Goal: Information Seeking & Learning: Check status

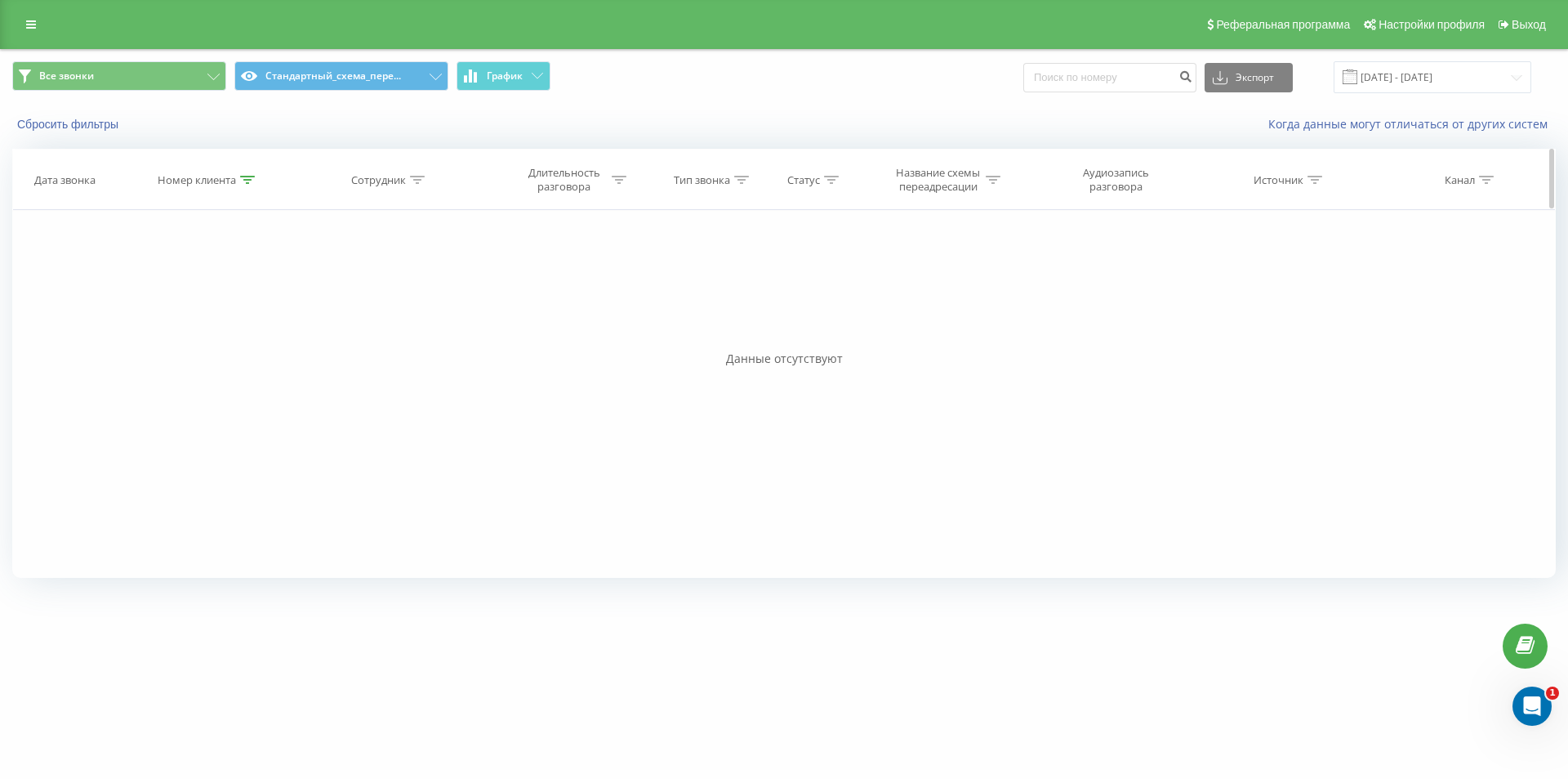
click at [246, 185] on div at bounding box center [247, 181] width 15 height 14
click at [205, 300] on input "380673177474" at bounding box center [208, 297] width 144 height 28
drag, startPoint x: 205, startPoint y: 300, endPoint x: 218, endPoint y: 318, distance: 22.2
click at [205, 300] on input "380673177474" at bounding box center [208, 297] width 144 height 28
paste input "731521212"
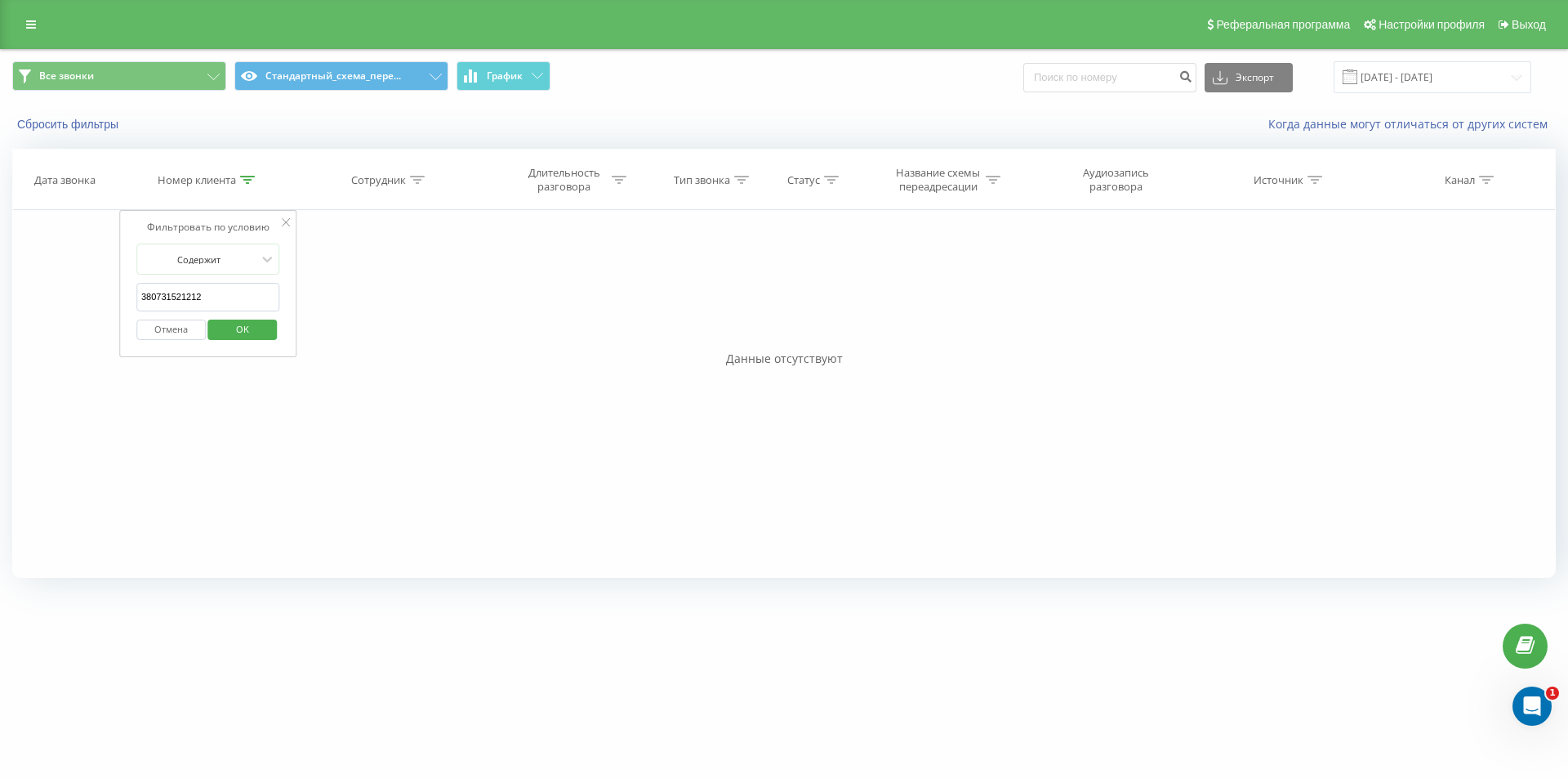
click at [222, 321] on span "OK" at bounding box center [242, 329] width 45 height 25
click at [246, 176] on icon at bounding box center [247, 180] width 15 height 8
click at [254, 293] on input "380731521212" at bounding box center [208, 297] width 144 height 28
paste input "683294418"
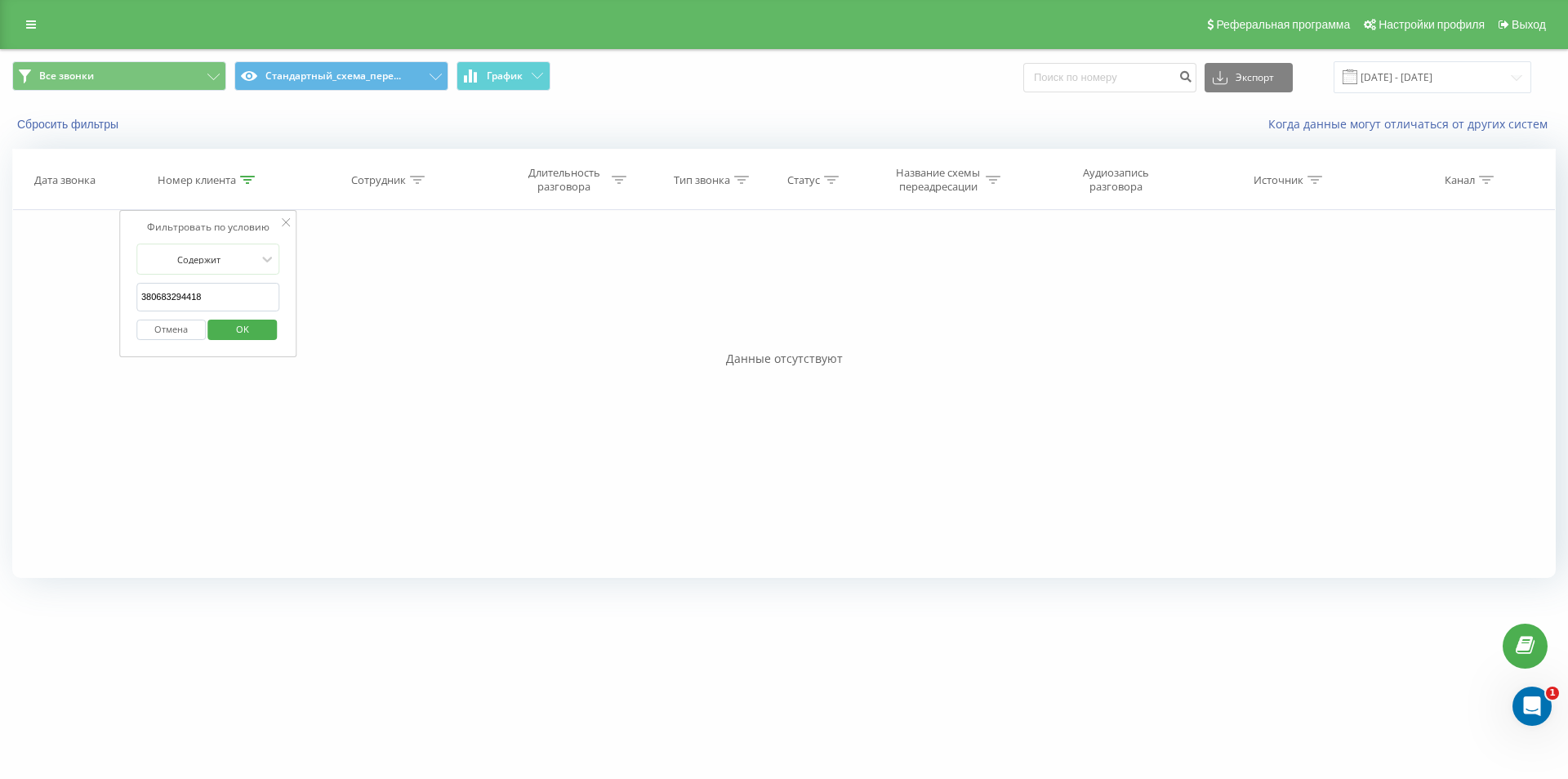
click at [241, 322] on span "OK" at bounding box center [242, 329] width 45 height 25
click at [248, 173] on div at bounding box center [247, 181] width 15 height 14
click at [236, 298] on input "380683294418" at bounding box center [208, 297] width 144 height 28
paste input "37026573"
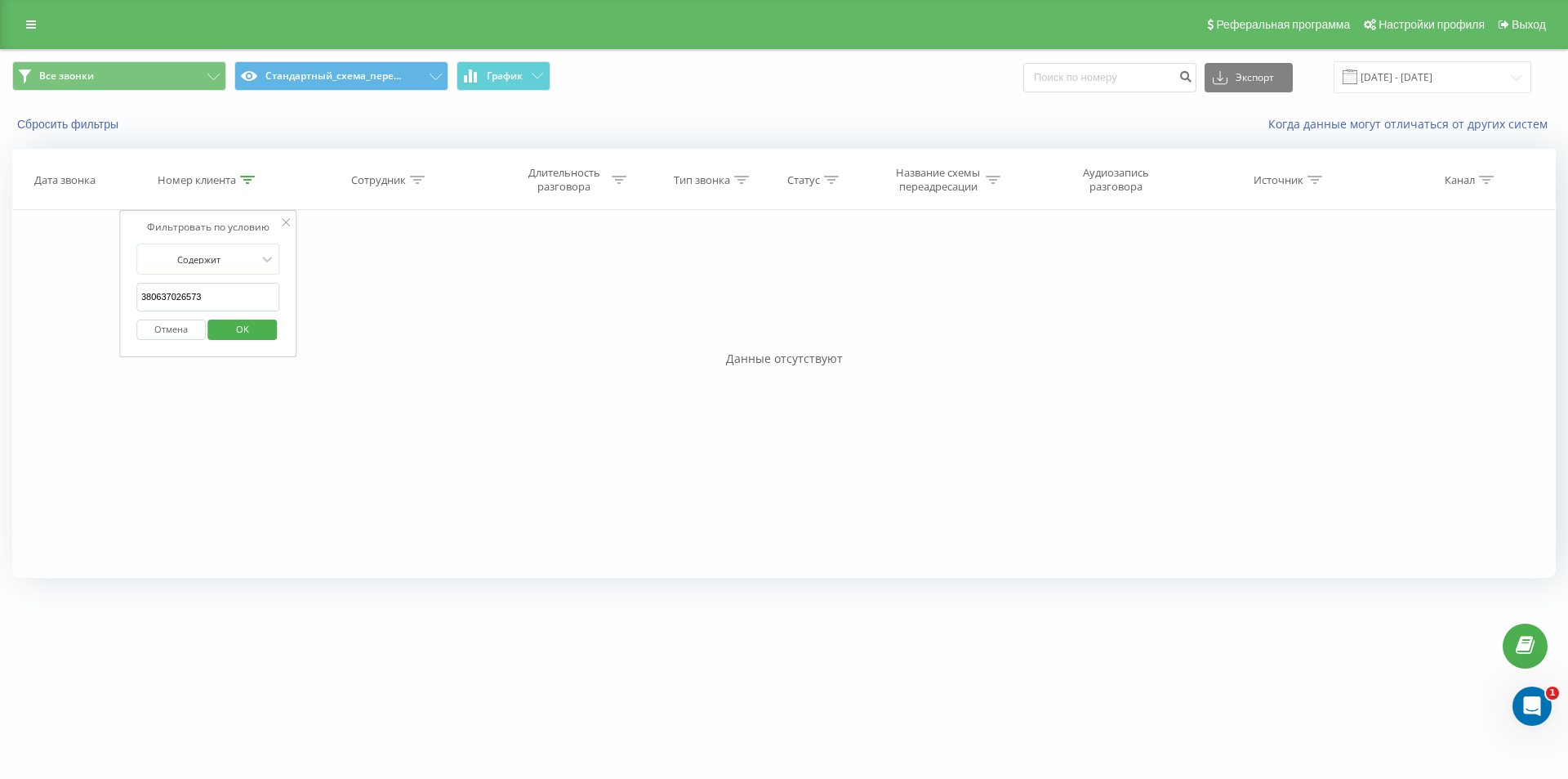
click at [226, 326] on span "OK" at bounding box center [242, 329] width 45 height 25
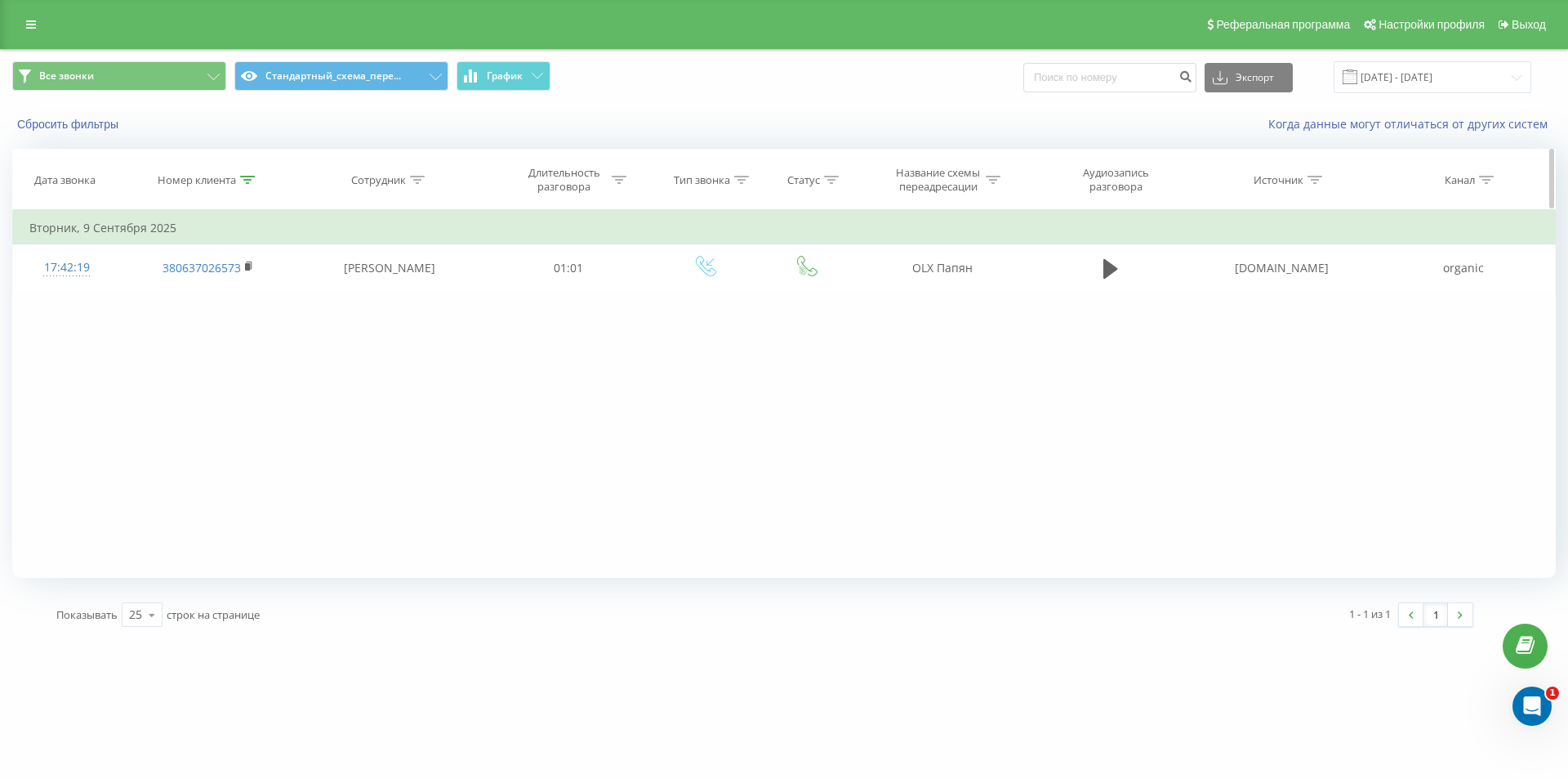
click at [245, 181] on icon at bounding box center [247, 180] width 15 height 8
click at [211, 293] on input "380637026573" at bounding box center [208, 297] width 144 height 28
paste input "503116588"
click at [230, 326] on span "OK" at bounding box center [242, 329] width 45 height 25
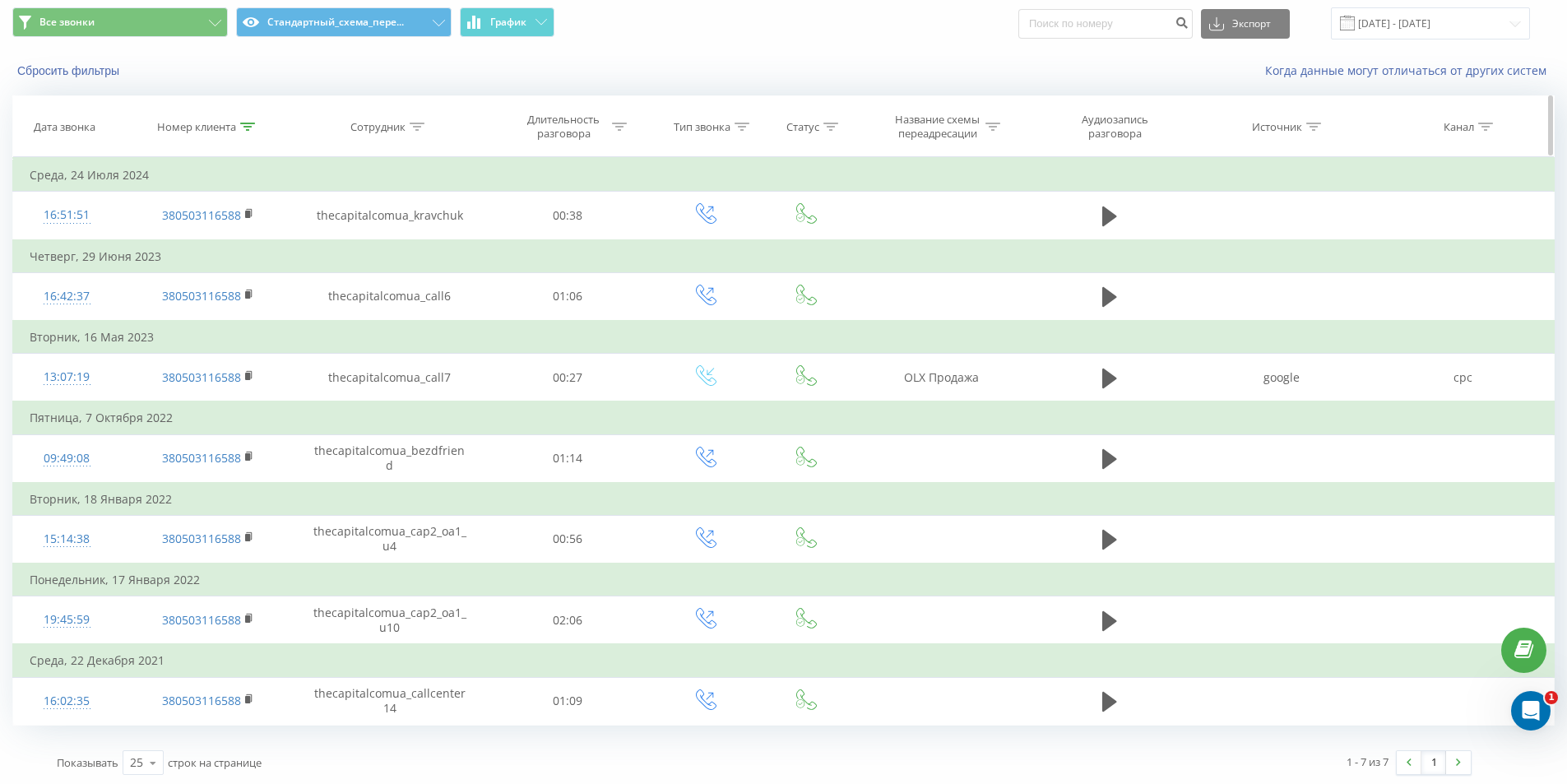
scroll to position [57, 0]
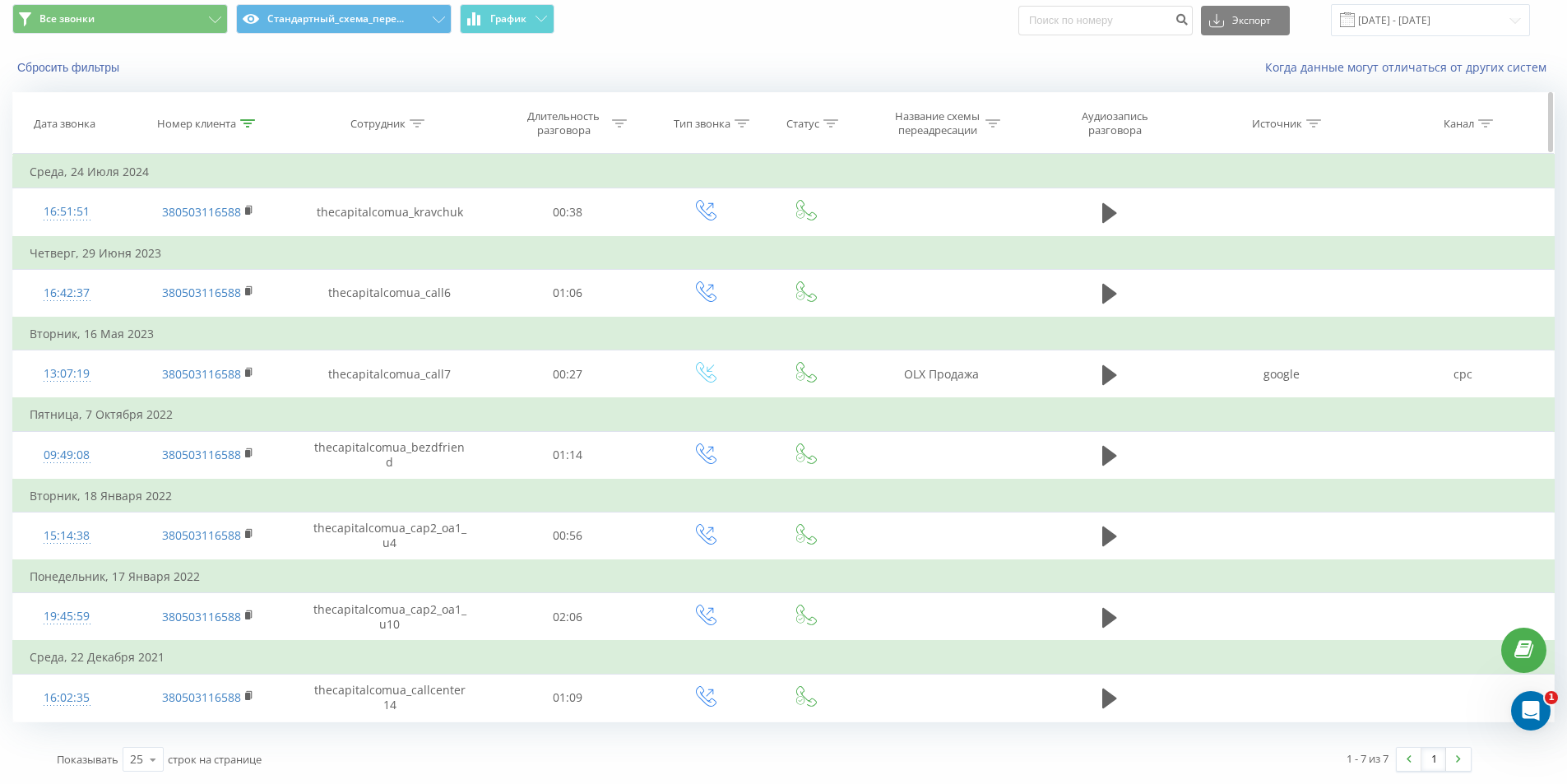
click at [245, 125] on icon at bounding box center [247, 123] width 15 height 8
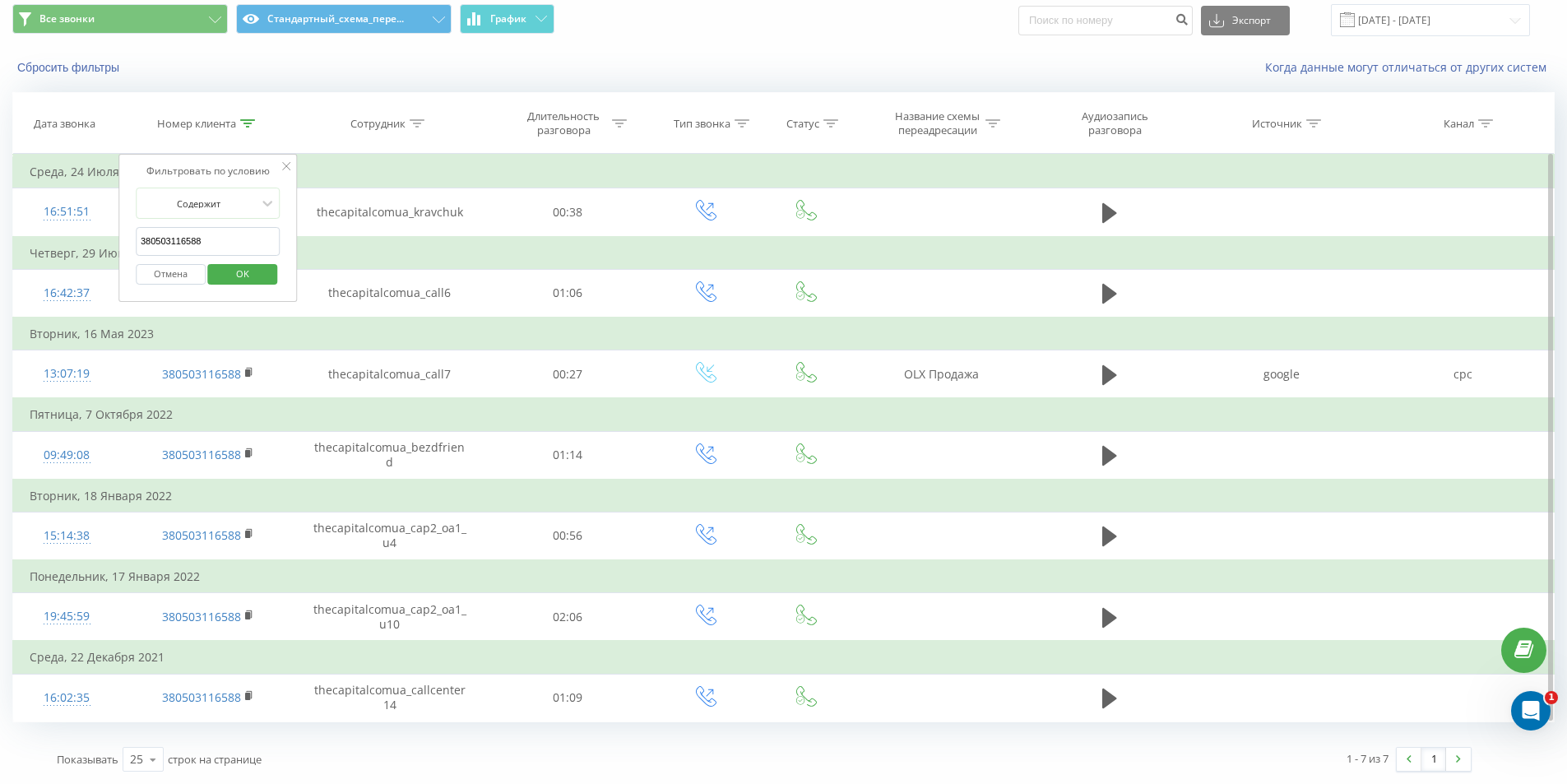
click at [219, 240] on input "380503116588" at bounding box center [209, 242] width 145 height 29
paste input "960972933"
click at [235, 268] on span "OK" at bounding box center [242, 273] width 46 height 25
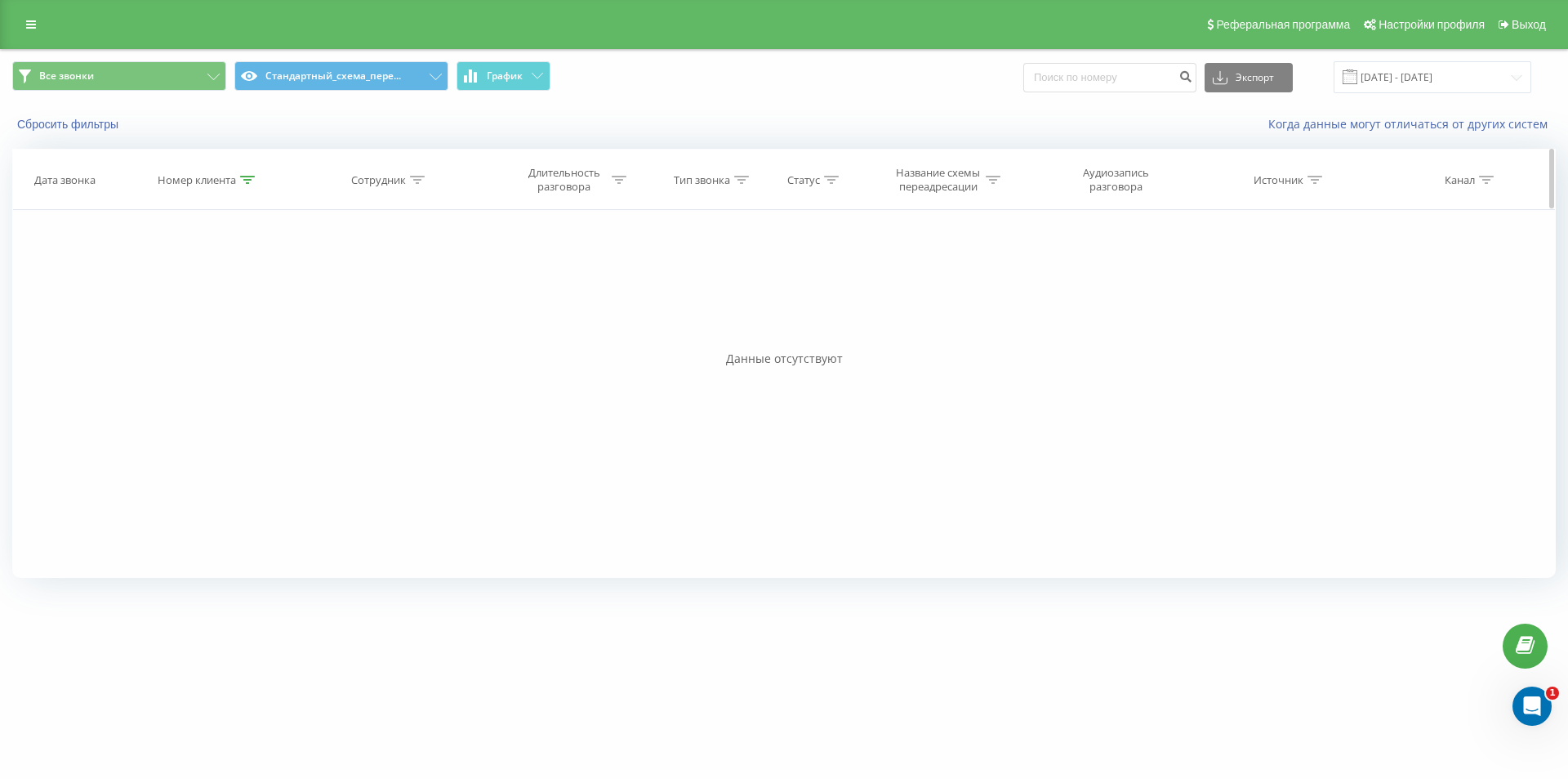
click at [243, 179] on icon at bounding box center [247, 180] width 15 height 8
click at [216, 297] on input "380960972933" at bounding box center [208, 297] width 144 height 28
paste input "48885200459"
type input "48885200459"
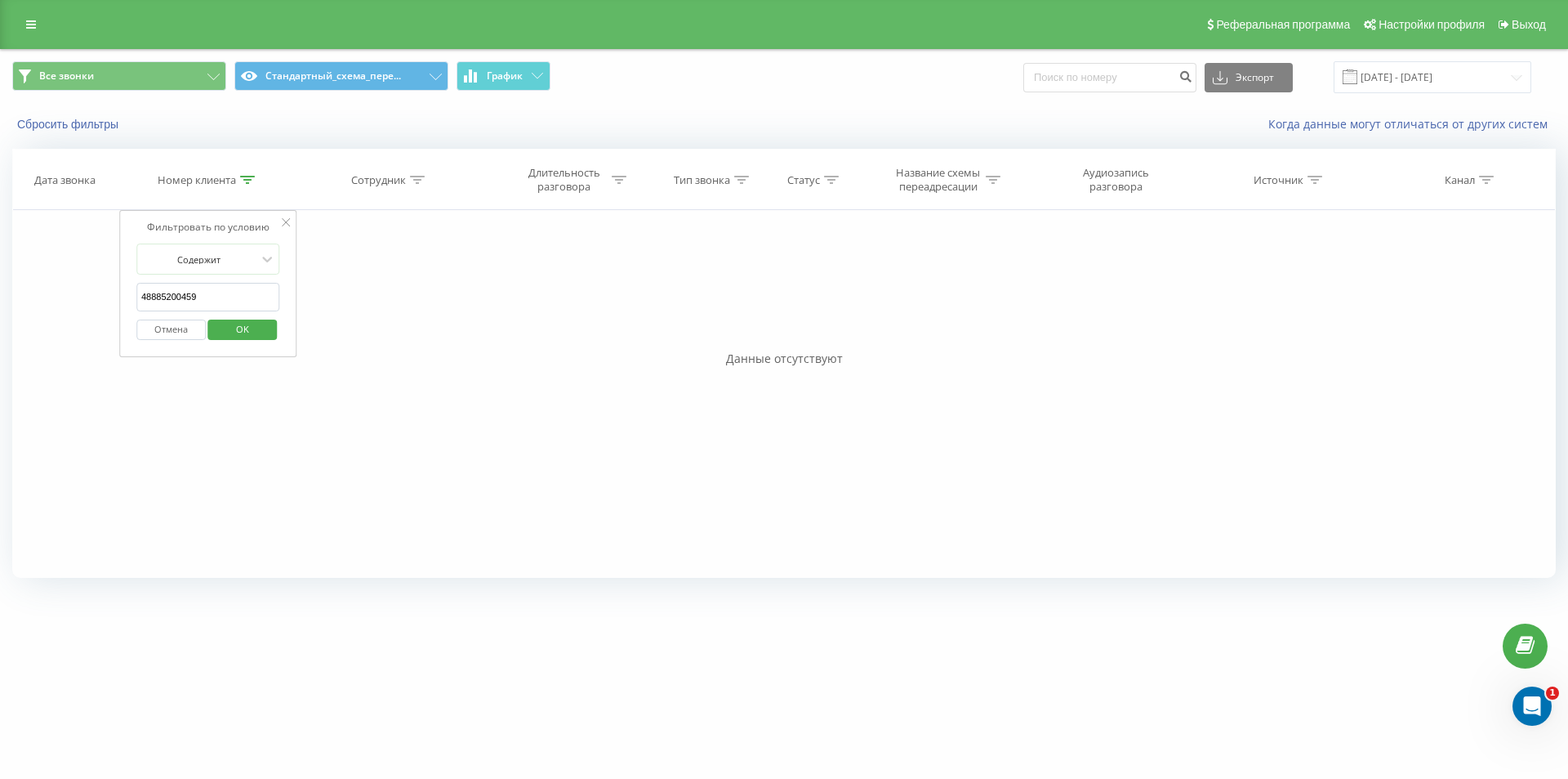
click at [226, 329] on span "OK" at bounding box center [242, 329] width 45 height 25
click at [250, 185] on div at bounding box center [247, 181] width 15 height 14
click at [220, 317] on span "OK" at bounding box center [242, 329] width 45 height 25
click at [251, 183] on icon at bounding box center [247, 180] width 15 height 8
click at [196, 288] on input "380673177474" at bounding box center [208, 297] width 144 height 28
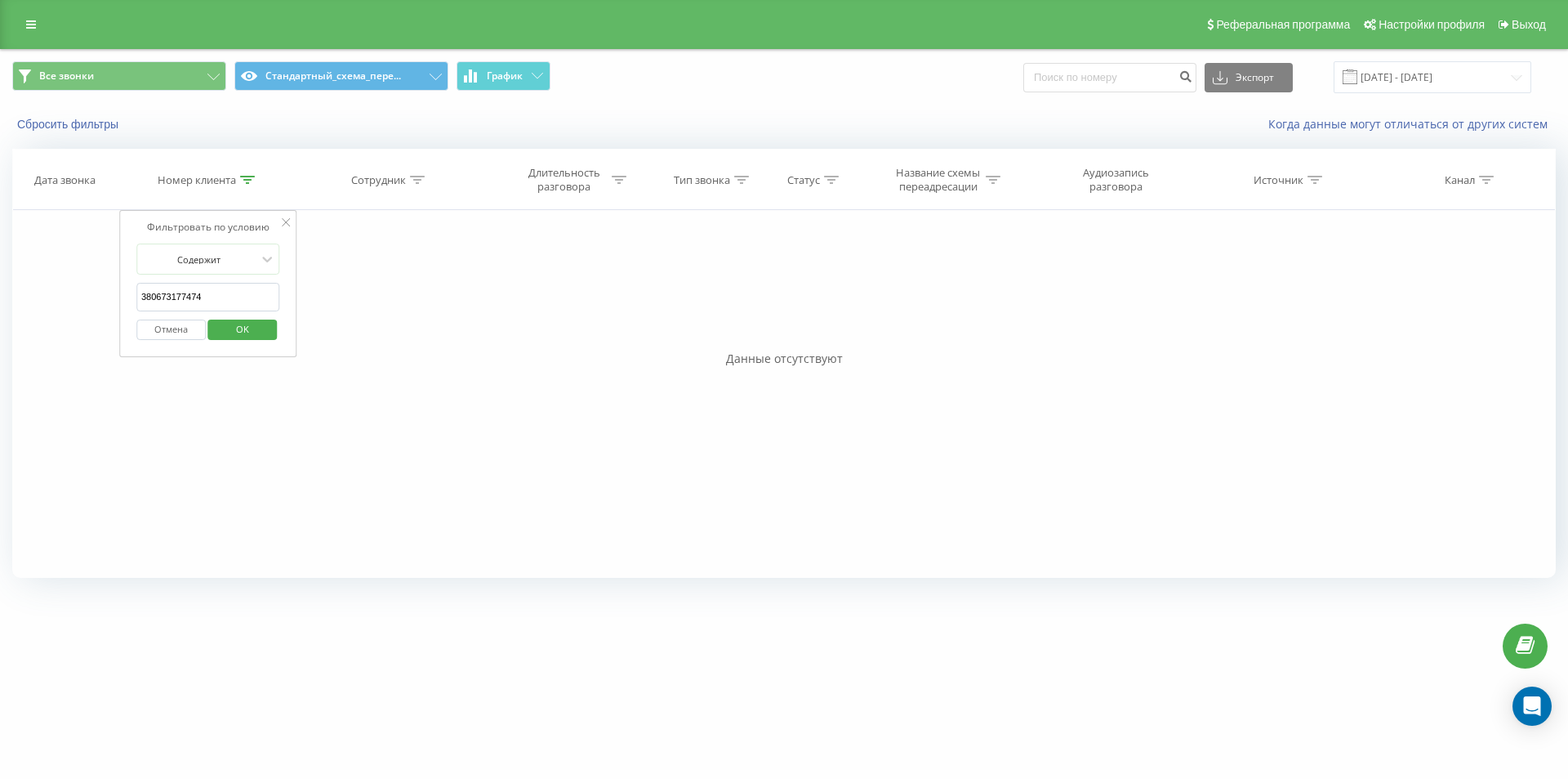
click at [197, 288] on input "380673177474" at bounding box center [208, 297] width 144 height 28
paste input "731521212"
click at [236, 328] on span "OK" at bounding box center [242, 329] width 45 height 25
click at [248, 179] on icon at bounding box center [247, 180] width 15 height 8
click at [255, 306] on input "380731521212" at bounding box center [208, 297] width 144 height 28
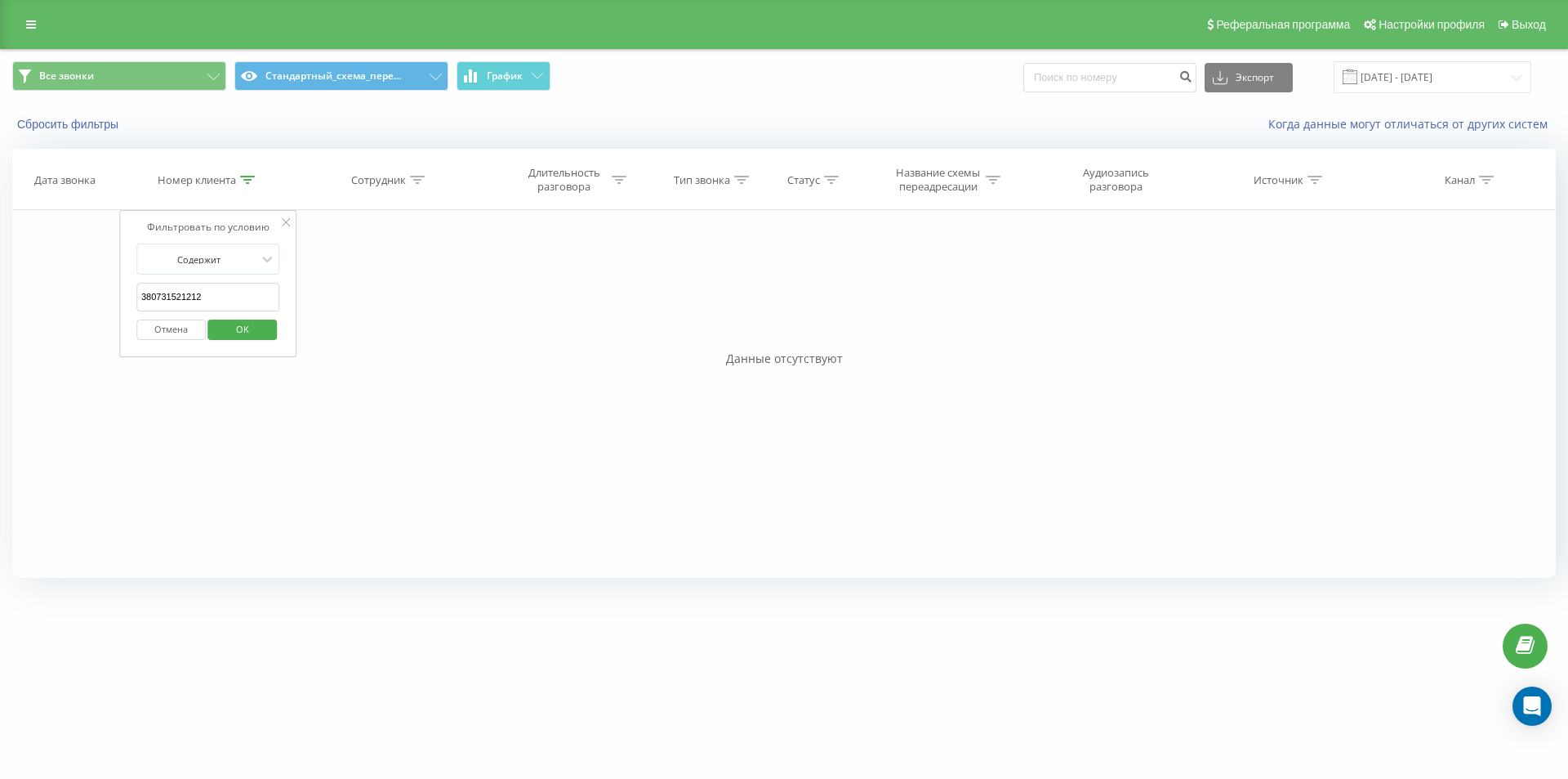
click at [255, 306] on input "380731521212" at bounding box center [208, 297] width 144 height 28
paste input "683294418"
click at [246, 332] on span "OK" at bounding box center [242, 329] width 45 height 25
click at [248, 181] on icon at bounding box center [247, 180] width 15 height 8
click at [236, 283] on input "380683294418" at bounding box center [208, 297] width 144 height 28
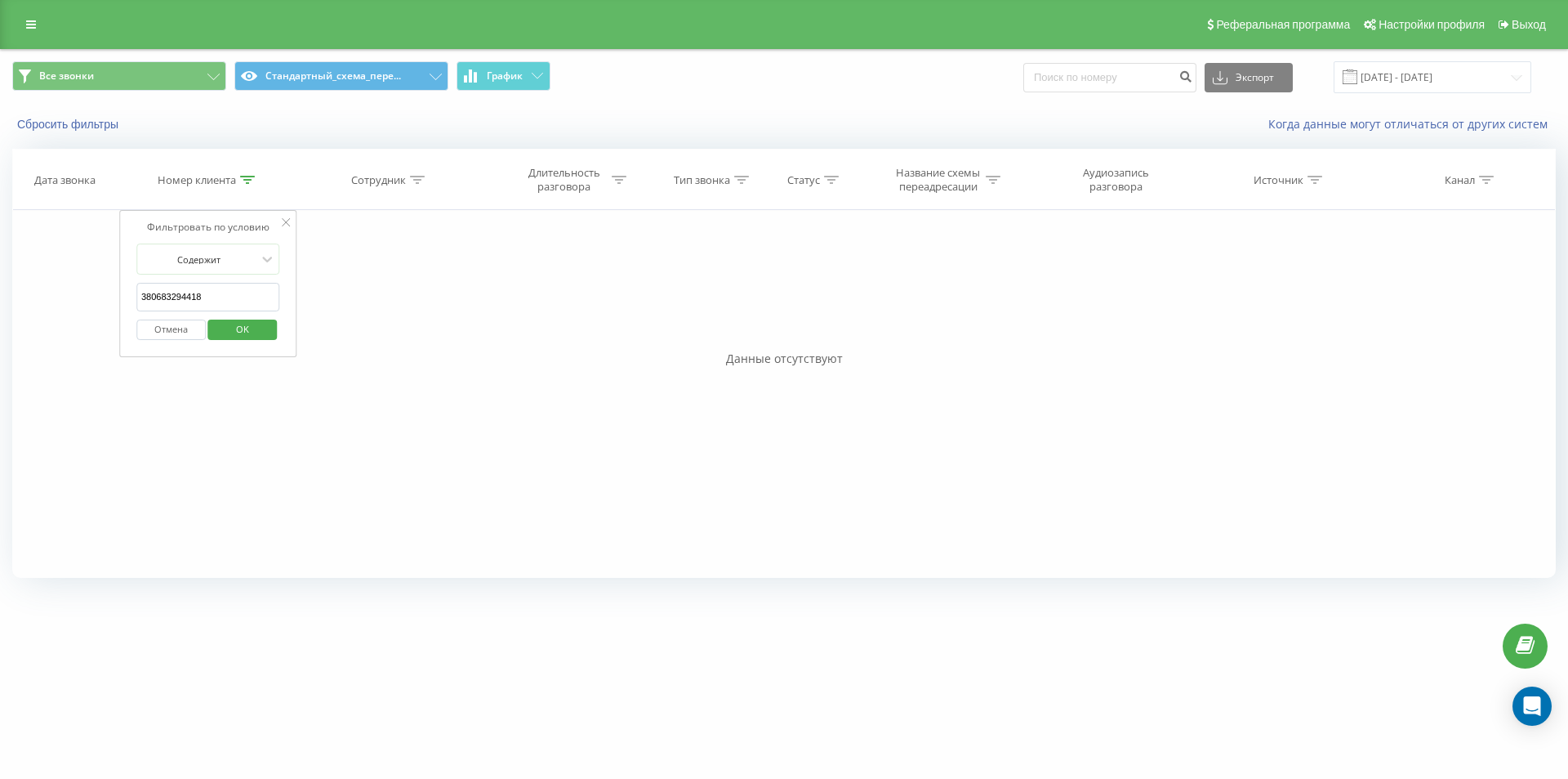
click at [236, 283] on input "380683294418" at bounding box center [208, 297] width 144 height 28
paste input "37026573"
click at [239, 331] on span "OK" at bounding box center [242, 329] width 45 height 25
drag, startPoint x: 251, startPoint y: 185, endPoint x: 242, endPoint y: 181, distance: 9.8
click at [246, 183] on div at bounding box center [247, 181] width 15 height 14
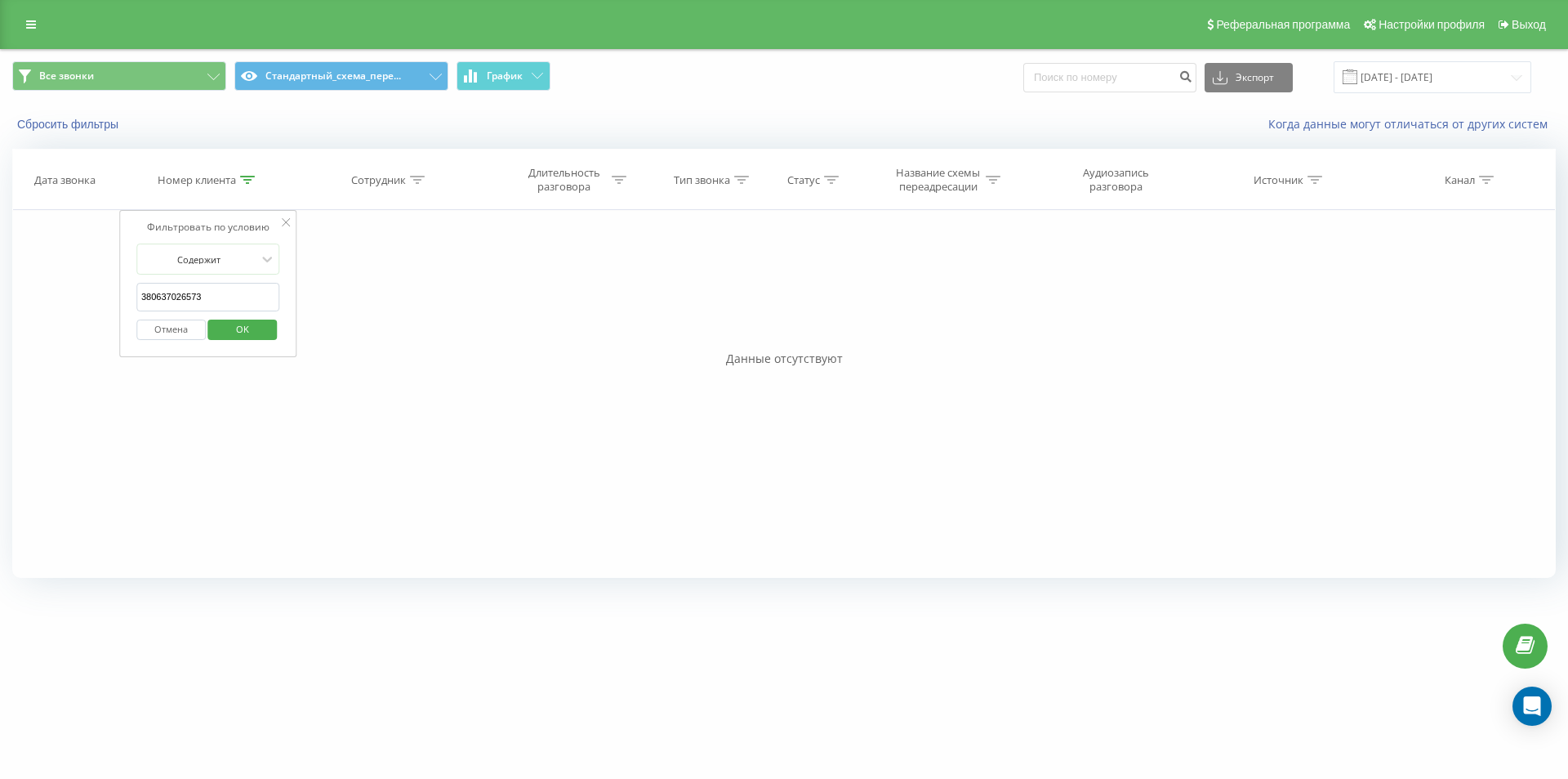
click at [260, 296] on input "380637026573" at bounding box center [208, 297] width 144 height 28
paste input "503116588"
click at [241, 323] on span "OK" at bounding box center [242, 329] width 45 height 25
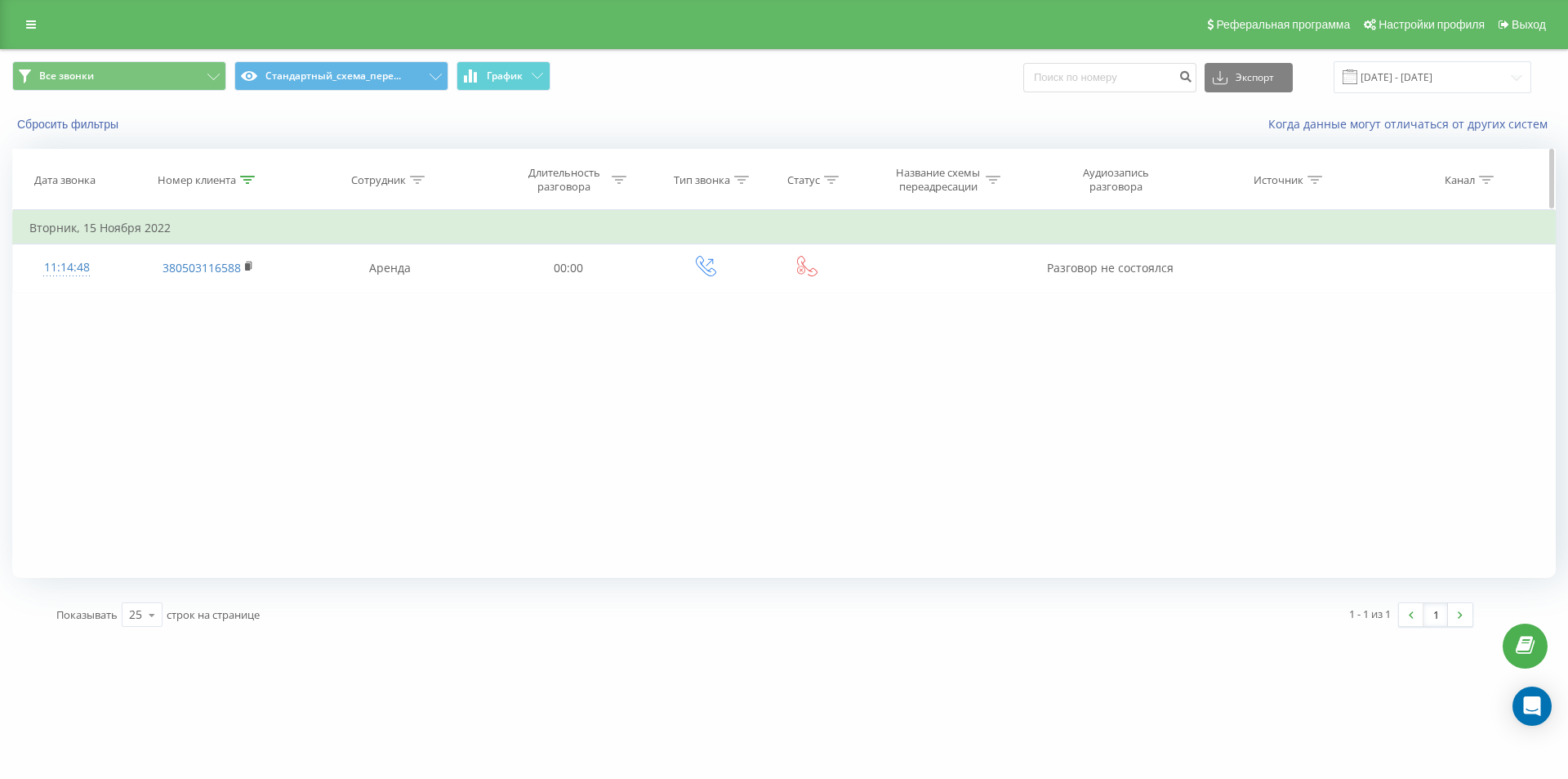
click at [249, 174] on div at bounding box center [247, 181] width 15 height 14
click at [243, 291] on input "380503116588" at bounding box center [208, 297] width 144 height 28
paste input "960972933"
type input "380960972933"
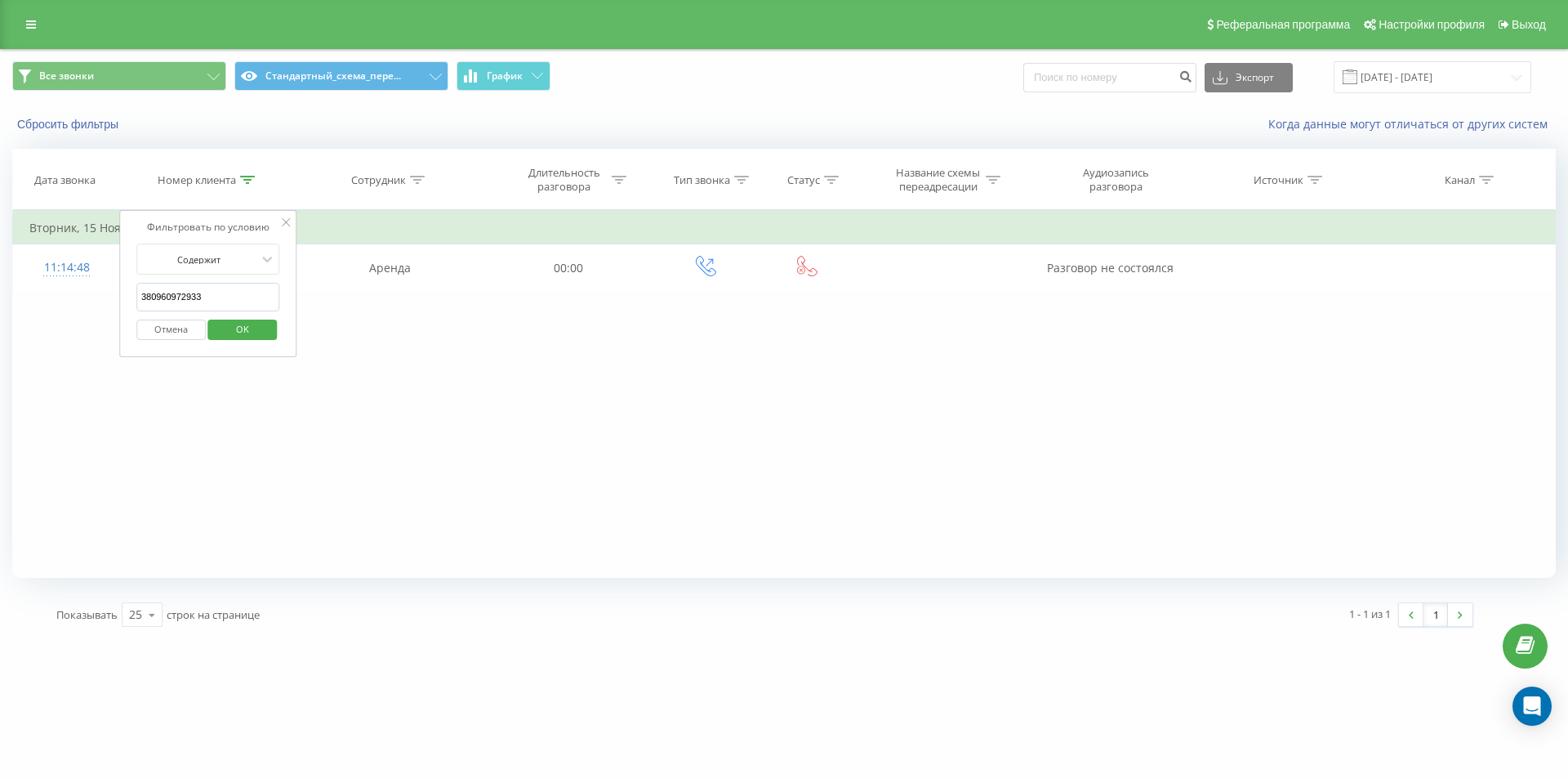
click at [240, 324] on span "OK" at bounding box center [242, 329] width 45 height 25
